Goal: Information Seeking & Learning: Learn about a topic

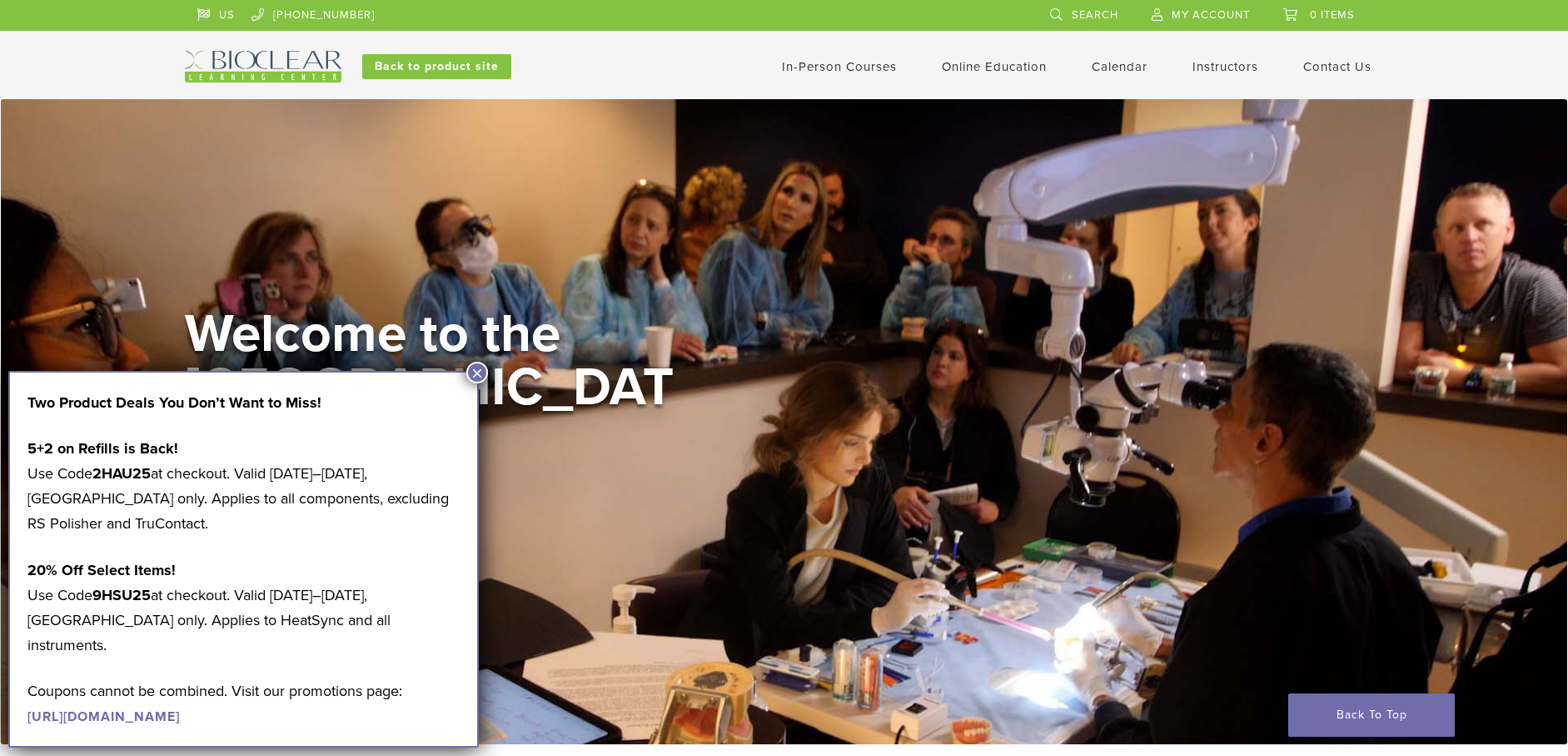
click at [477, 375] on button "×" at bounding box center [477, 372] width 22 height 22
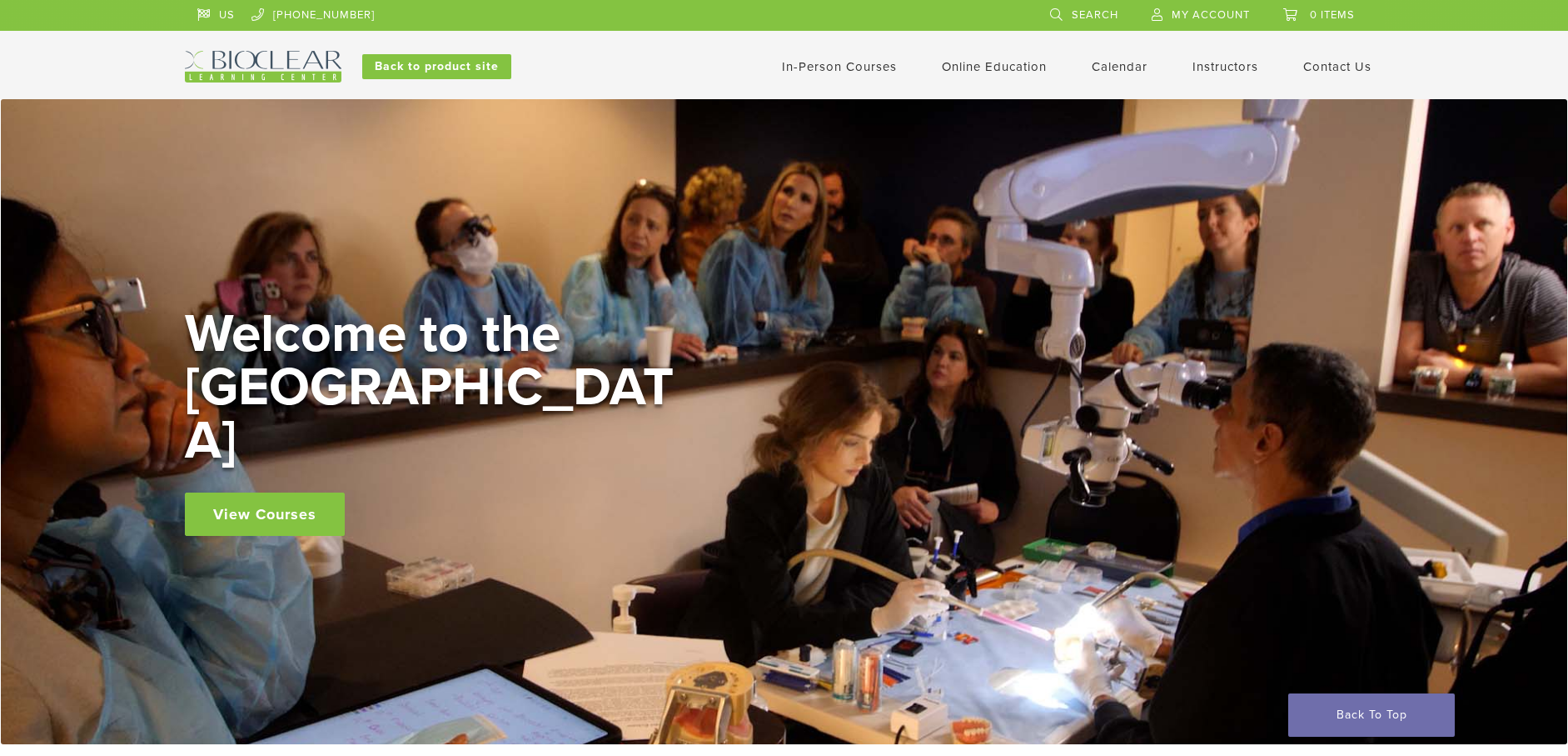
click at [271, 493] on link "View Courses" at bounding box center [264, 514] width 160 height 43
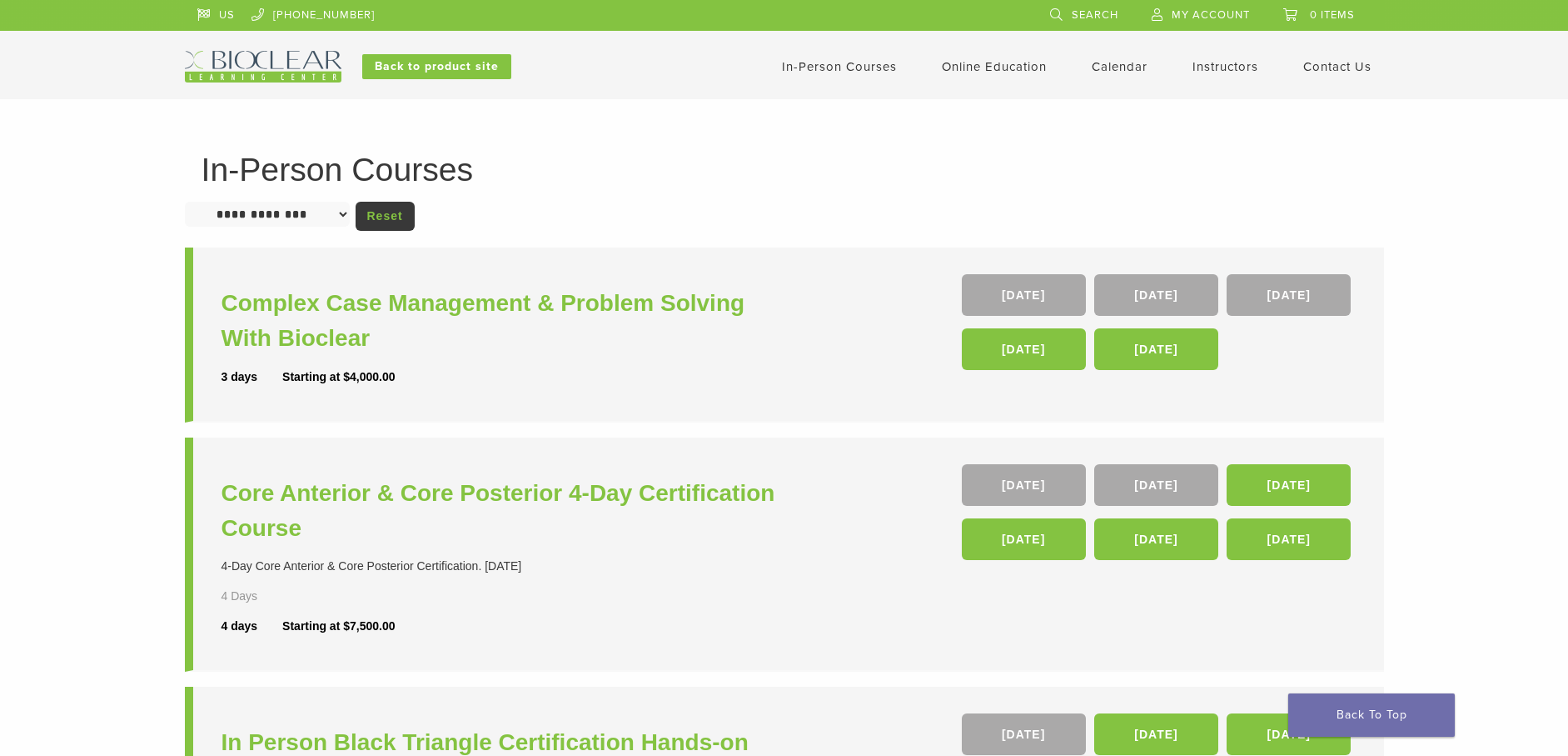
click at [1234, 68] on link "Instructors" at bounding box center [1225, 66] width 66 height 15
